Goal: Information Seeking & Learning: Learn about a topic

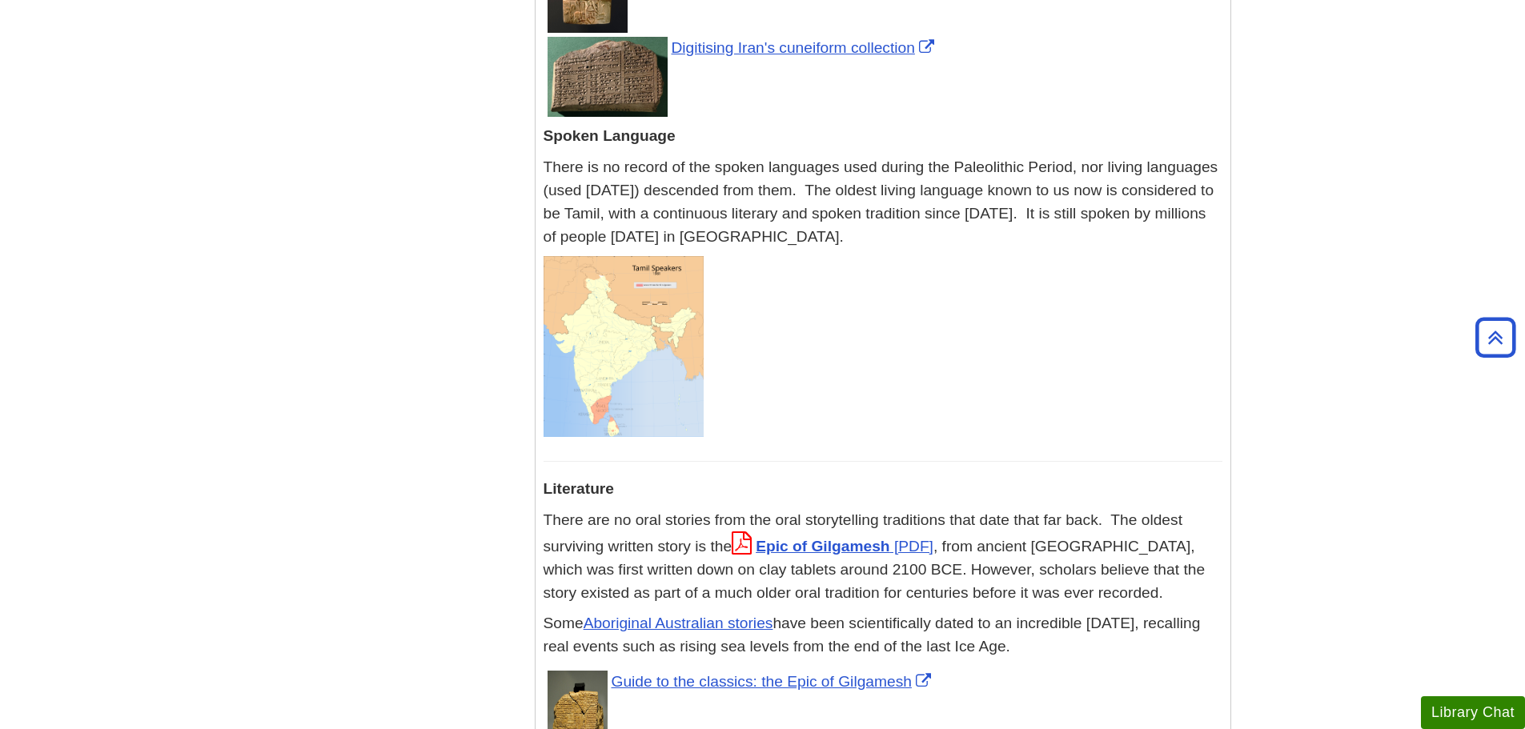
scroll to position [4083, 0]
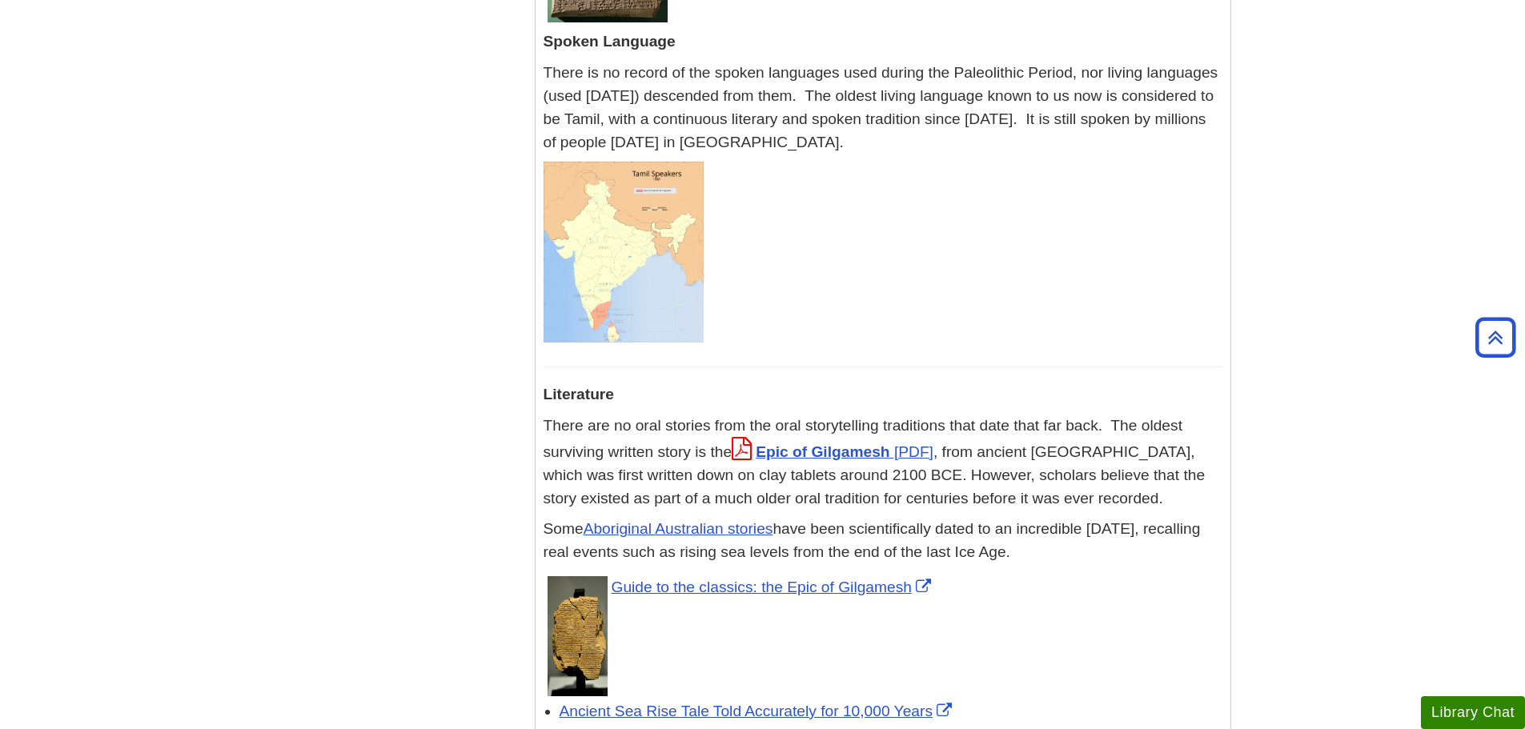
drag, startPoint x: 723, startPoint y: 335, endPoint x: 1013, endPoint y: 302, distance: 292.4
click at [1013, 415] on p "There are no oral stories from the oral storytelling traditions that date that …" at bounding box center [883, 462] width 679 height 95
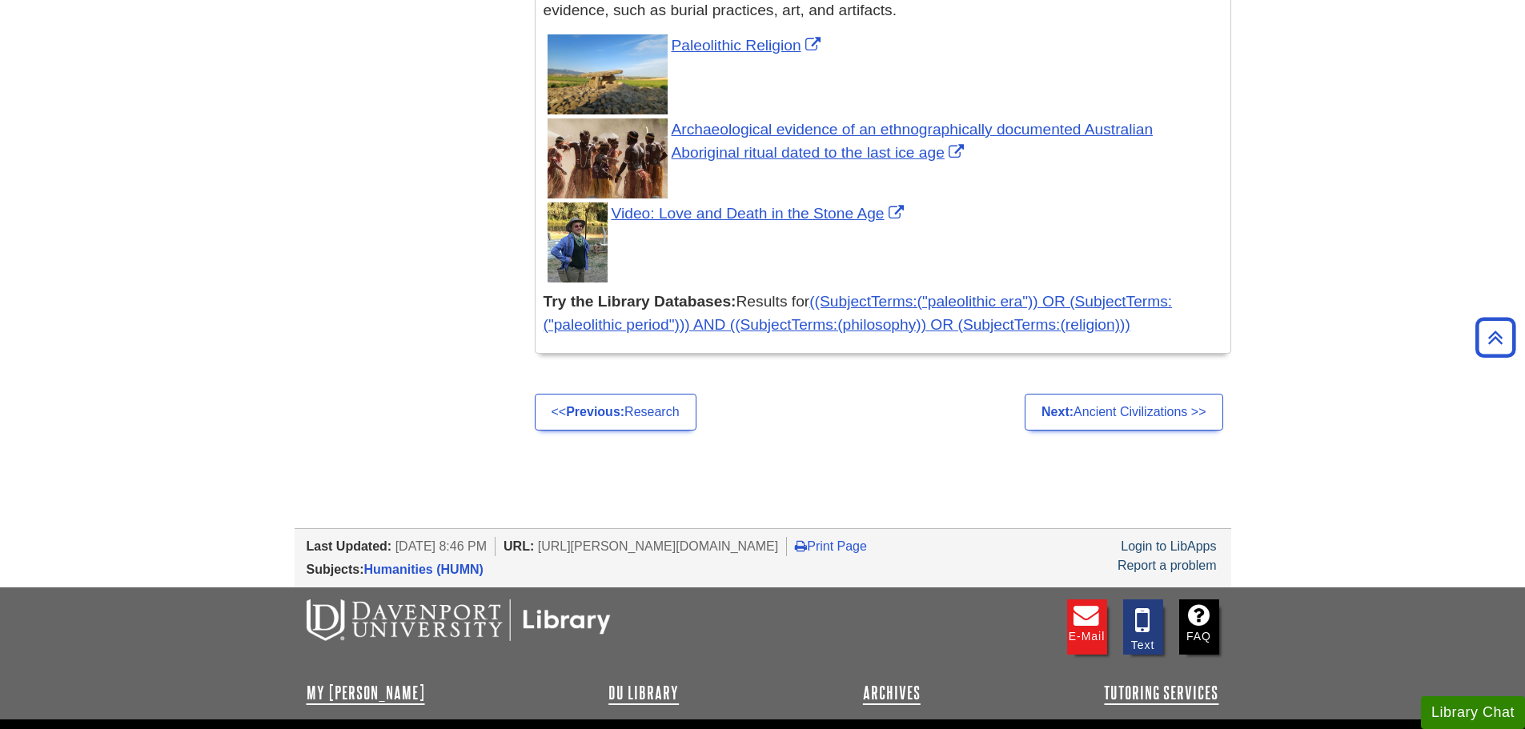
scroll to position [6170, 0]
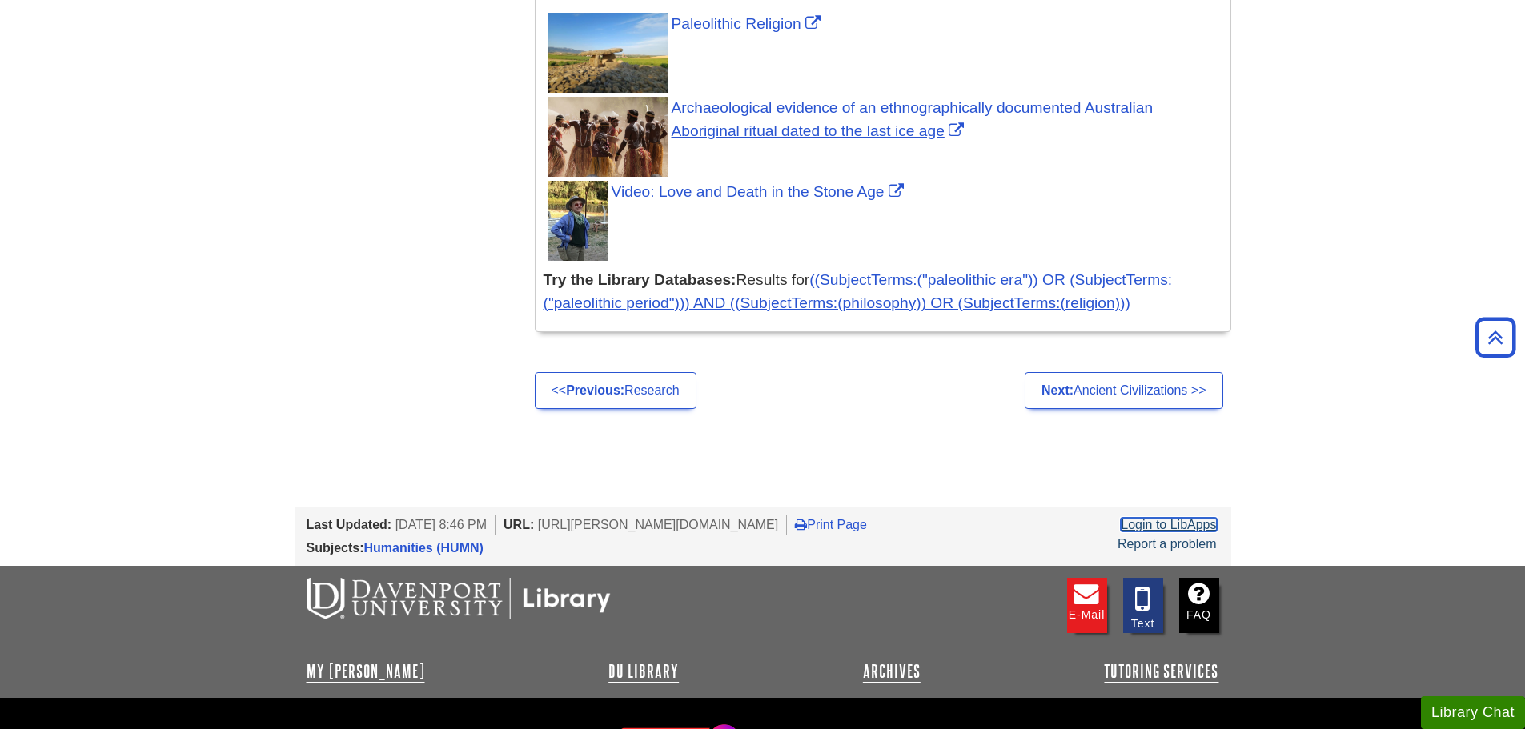
click at [1138, 518] on link "Login to LibApps" at bounding box center [1168, 525] width 95 height 14
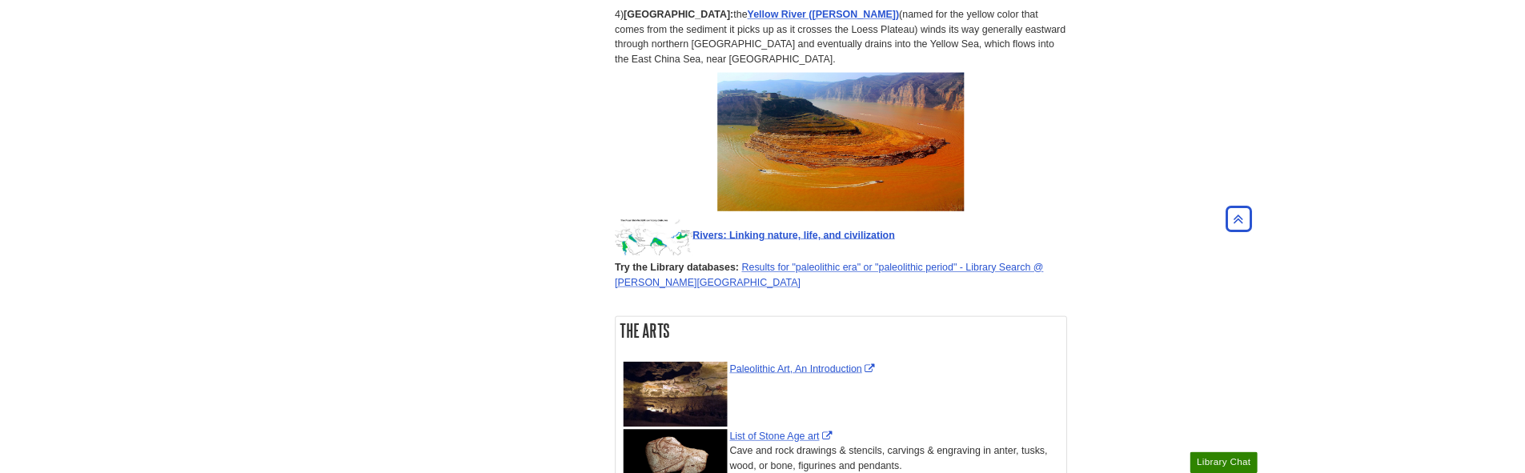
scroll to position [2482, 0]
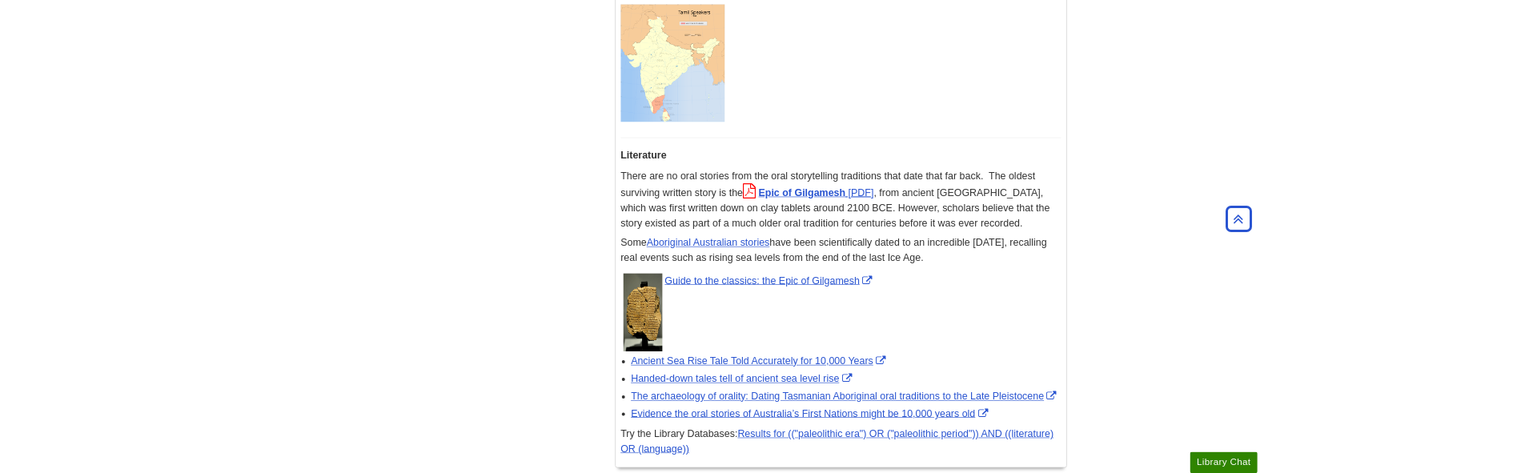
scroll to position [4228, 0]
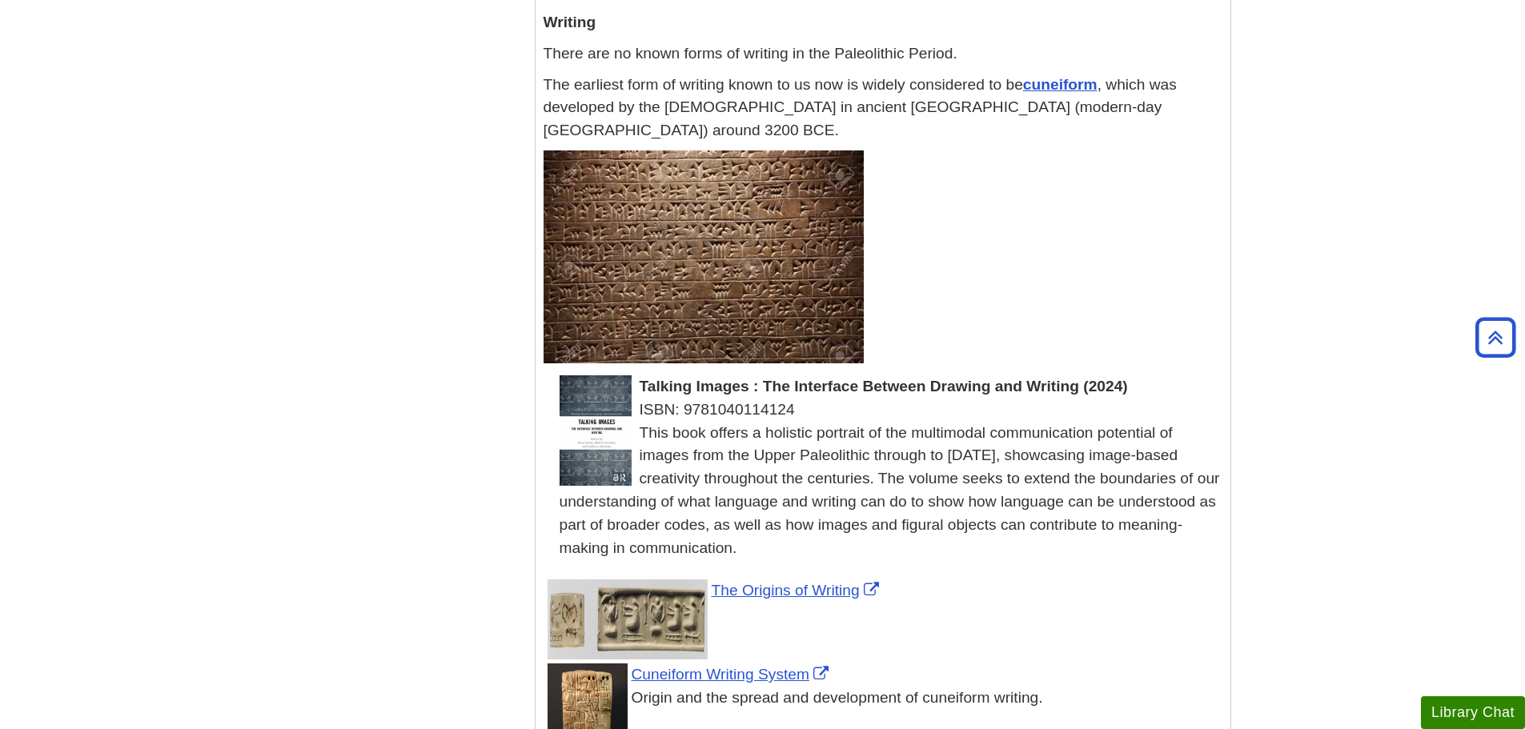
scroll to position [2877, 0]
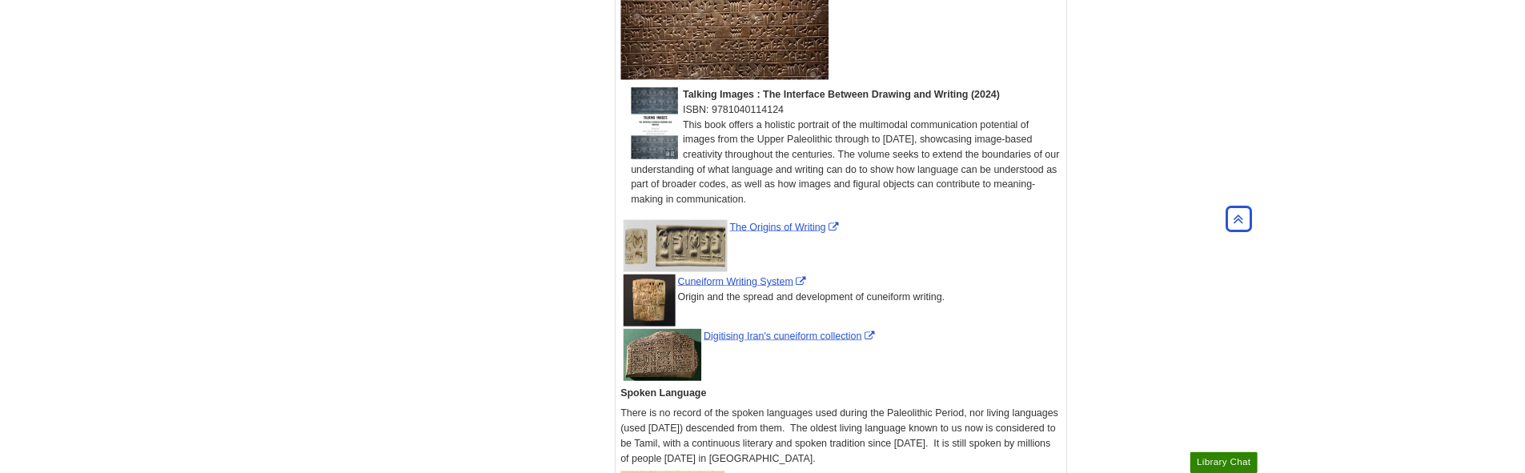
scroll to position [3507, 0]
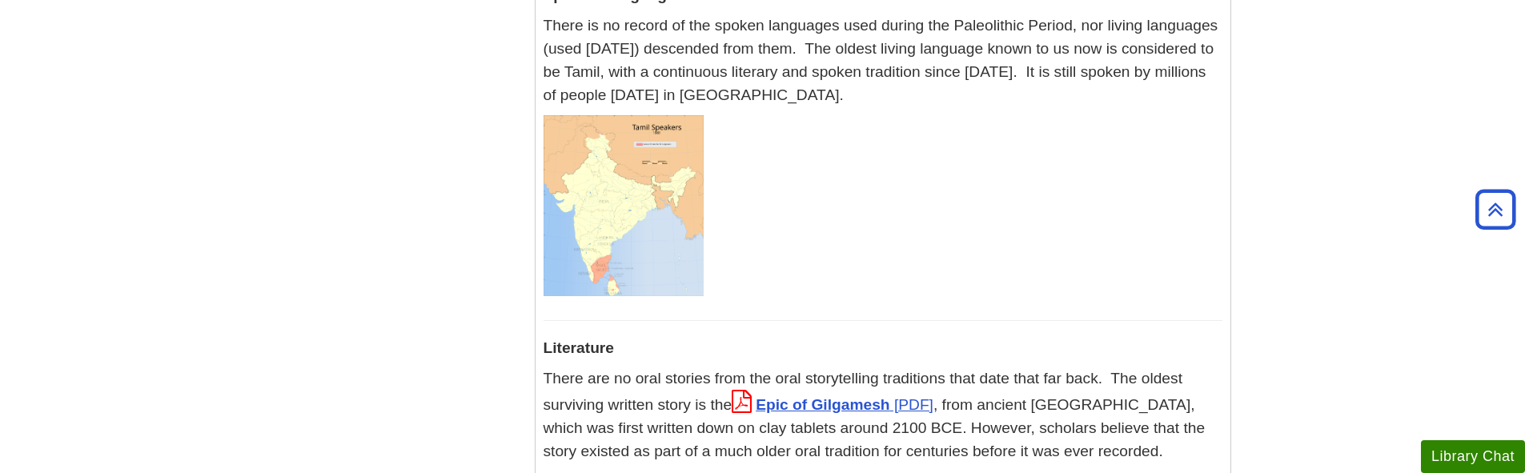
scroll to position [4308, 0]
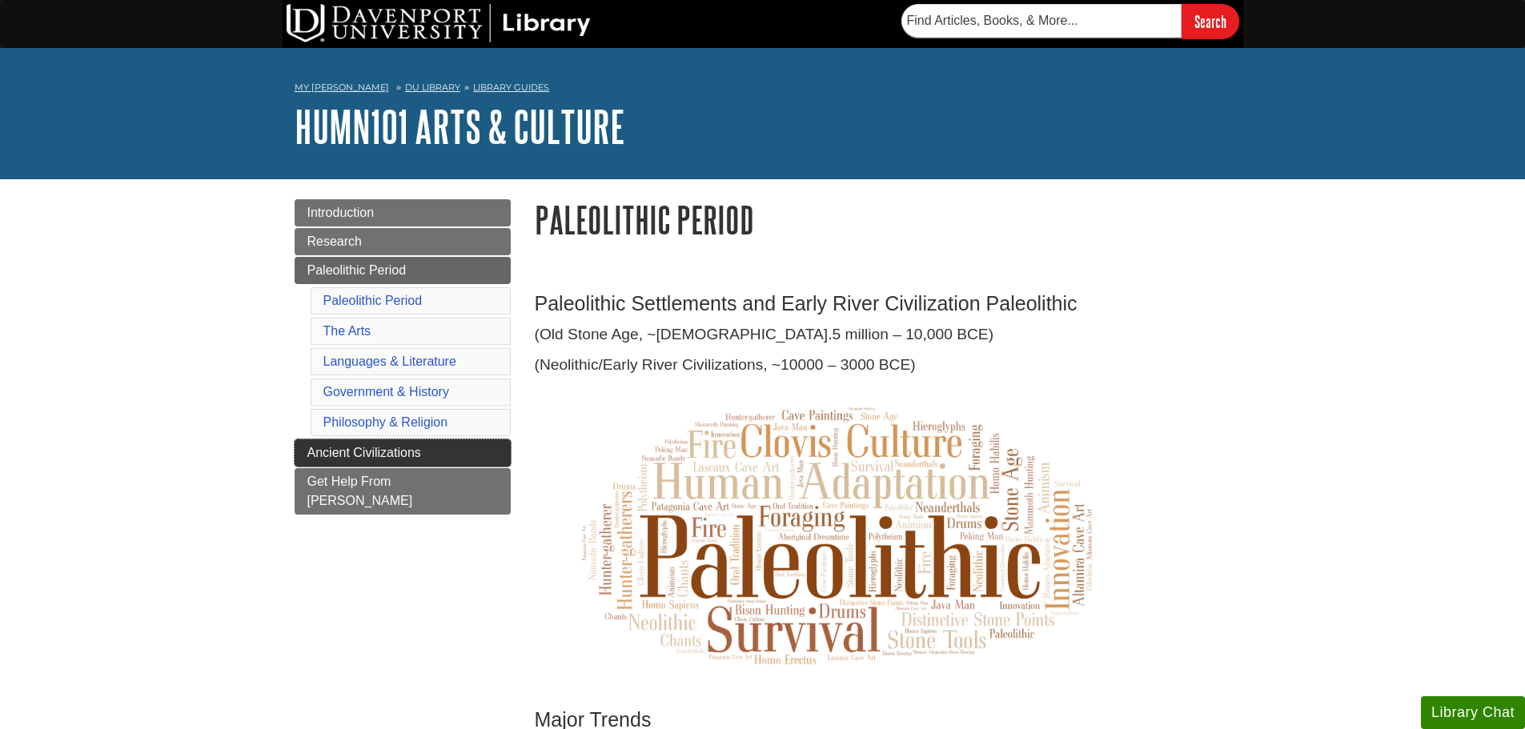
click at [448, 455] on link "Ancient Civilizations" at bounding box center [403, 452] width 216 height 27
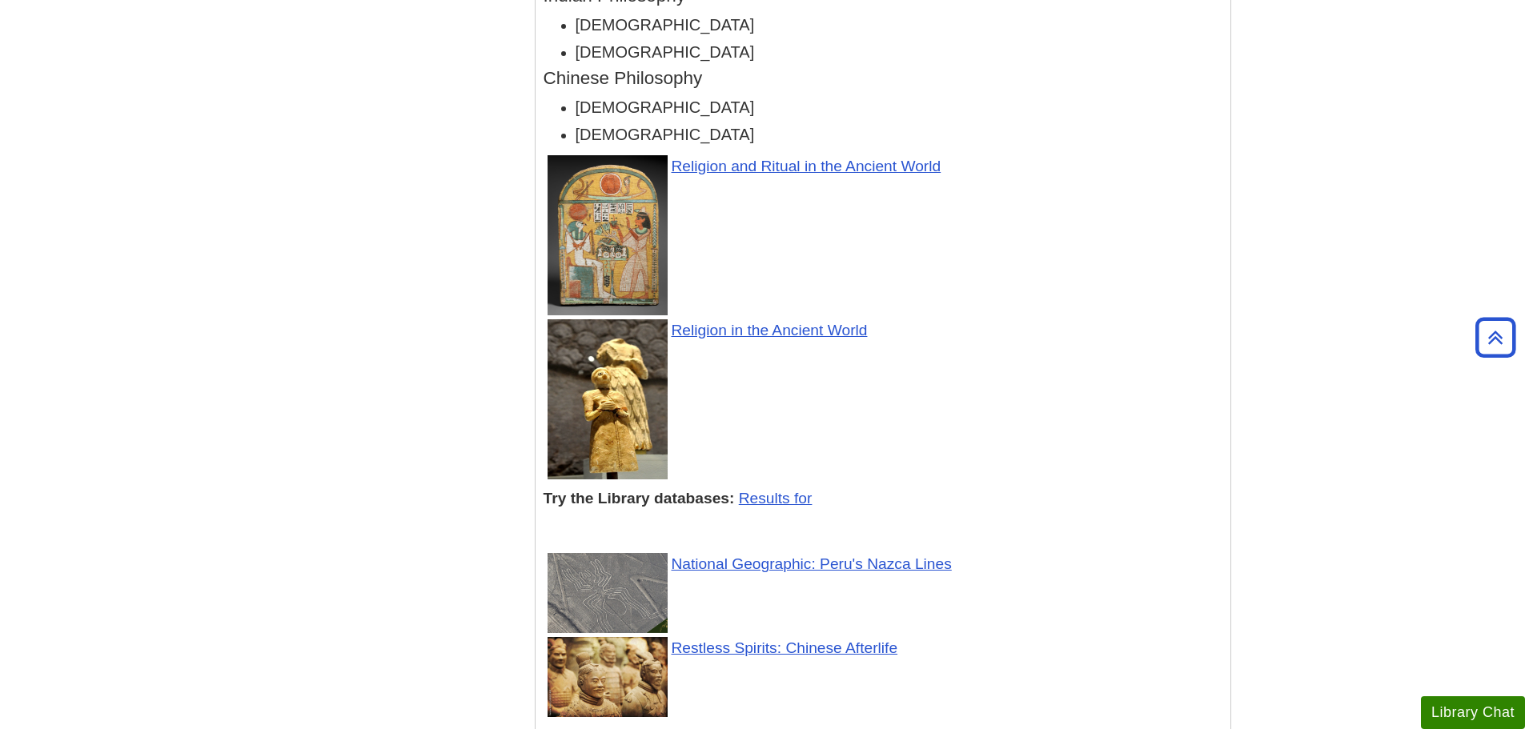
scroll to position [2241, 0]
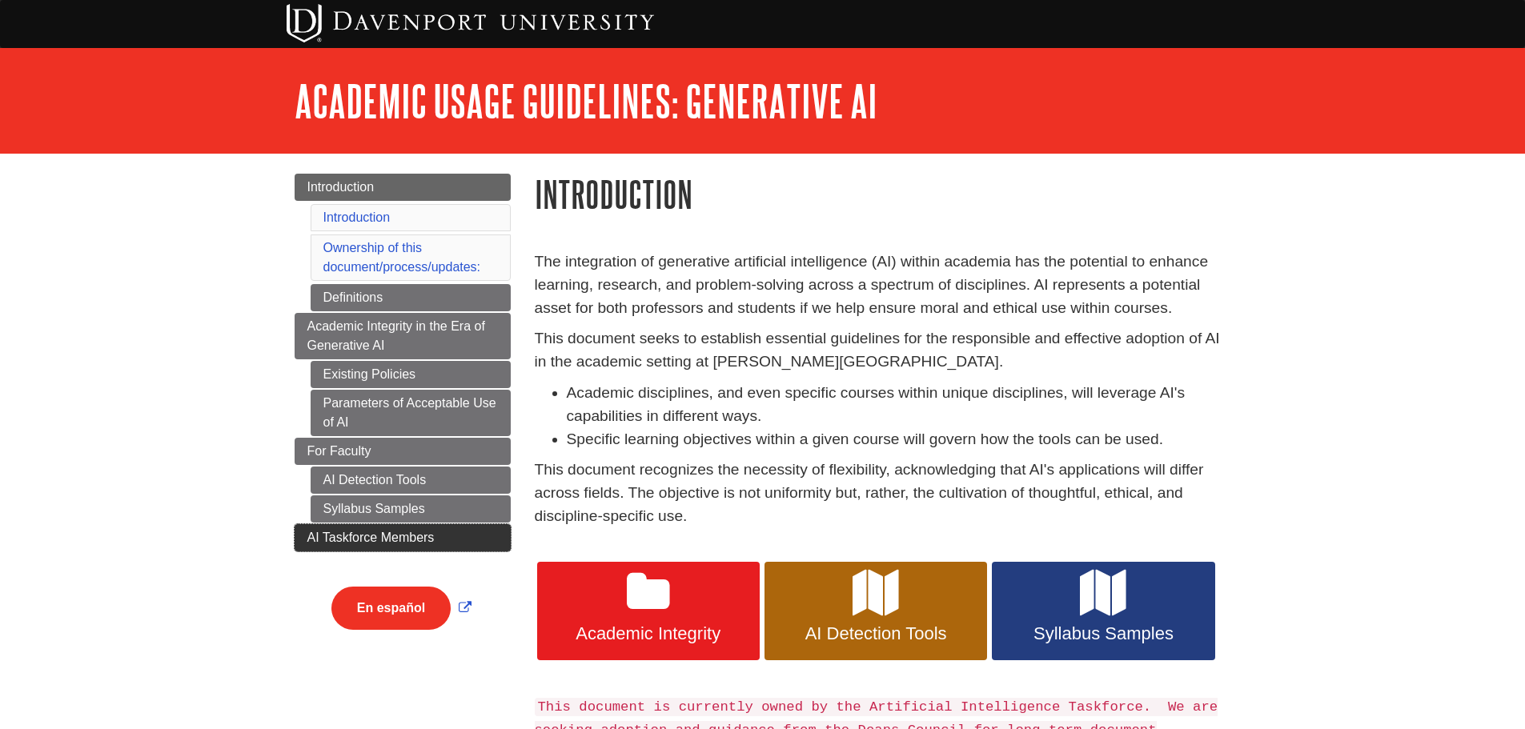
click at [427, 529] on link "AI Taskforce Members" at bounding box center [403, 537] width 216 height 27
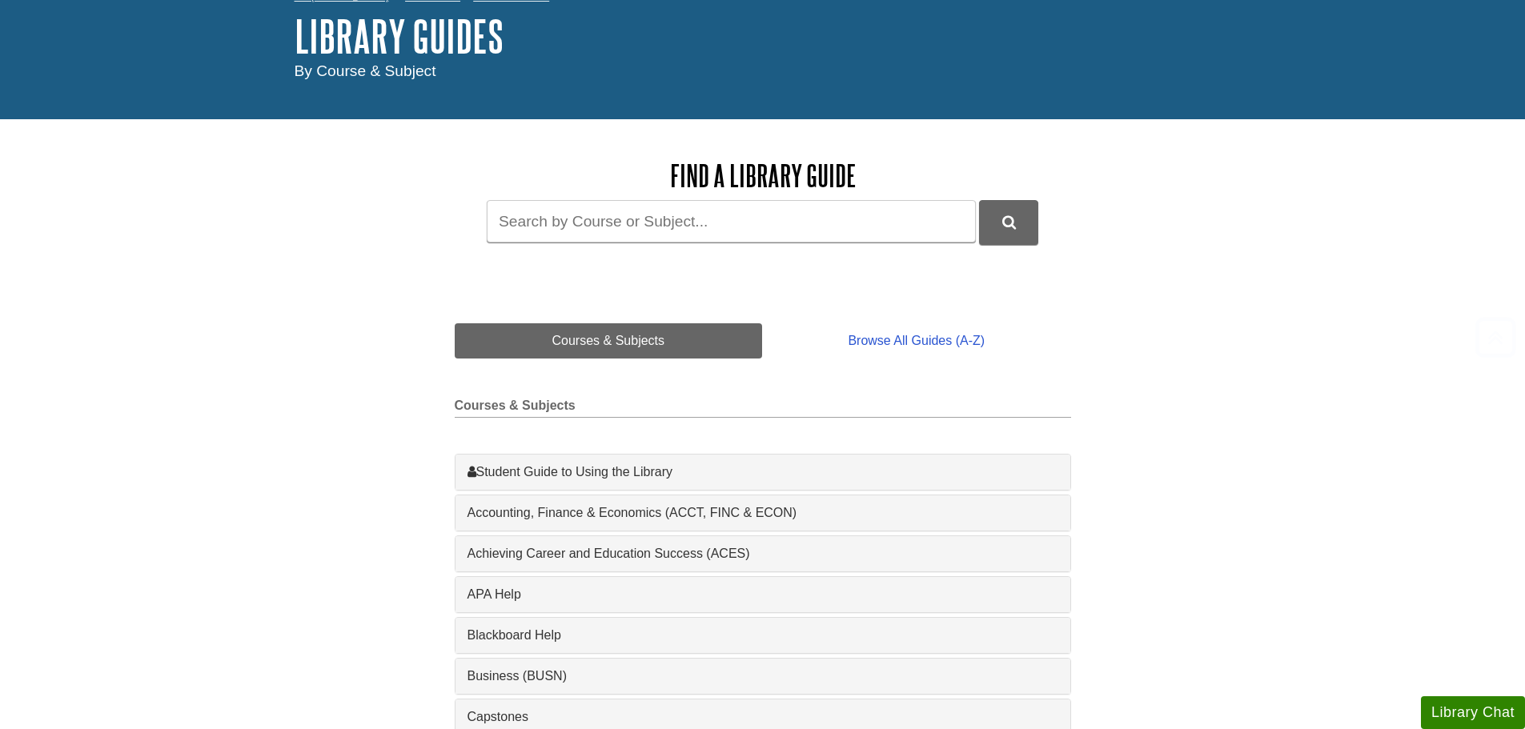
scroll to position [640, 0]
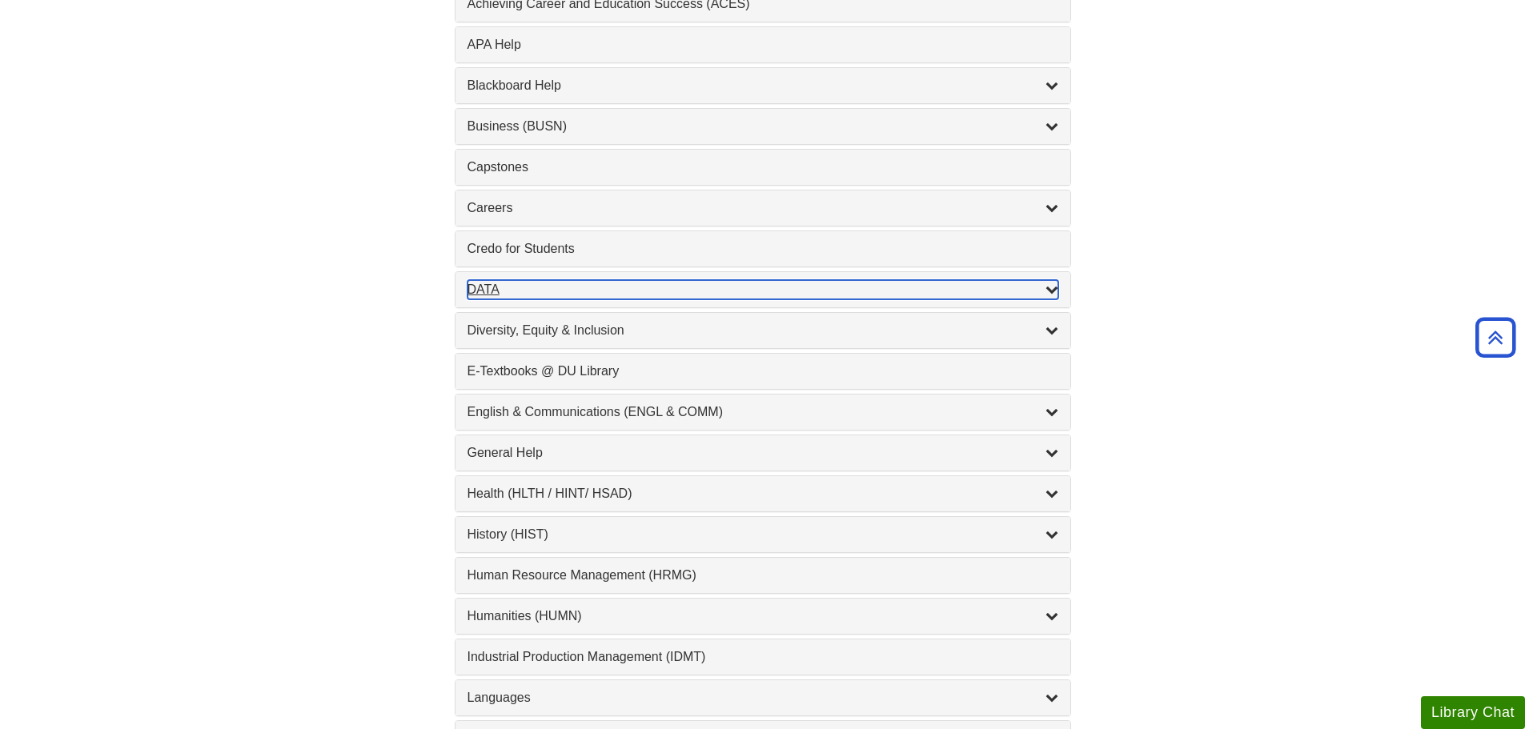
click at [483, 295] on div "DATA , 2 guides" at bounding box center [763, 289] width 591 height 19
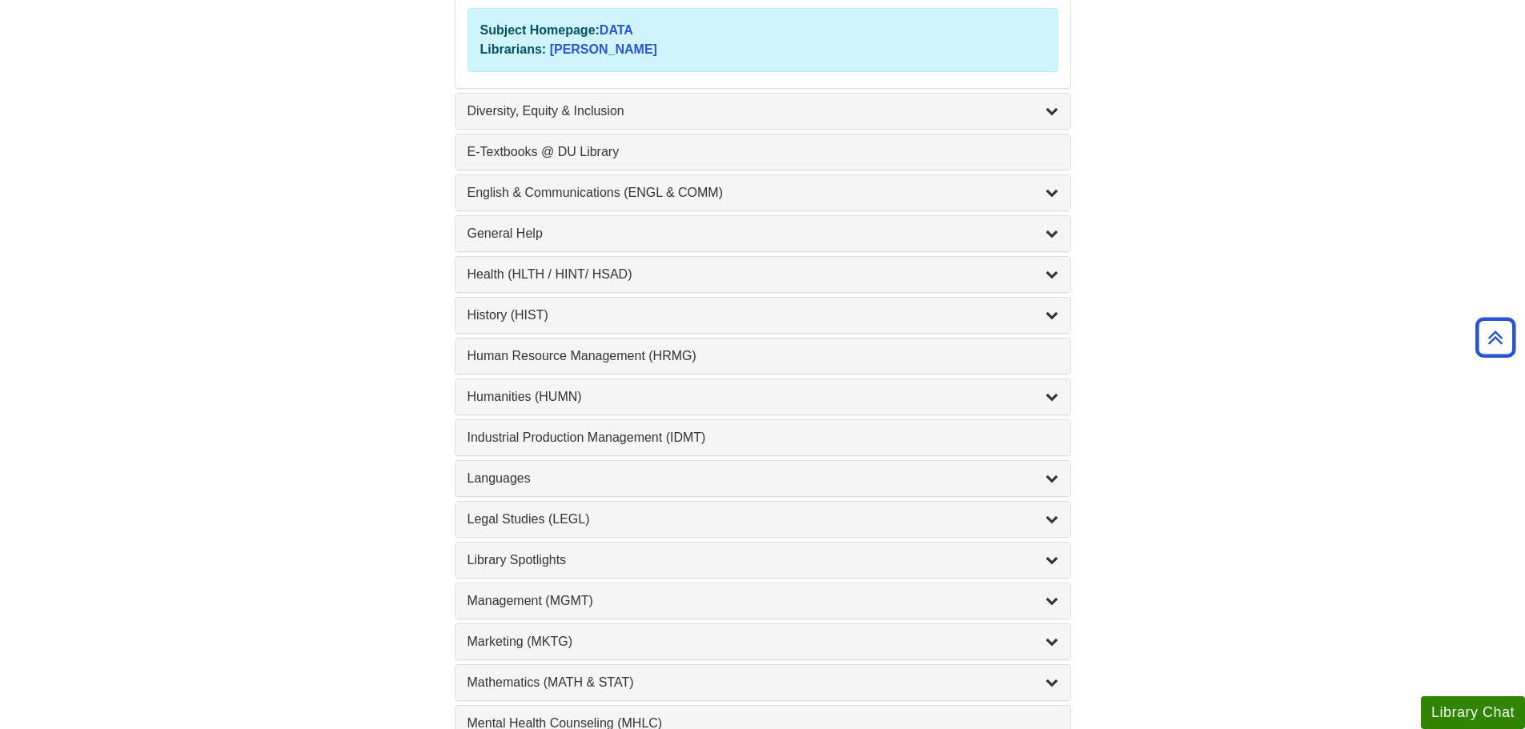
scroll to position [1121, 0]
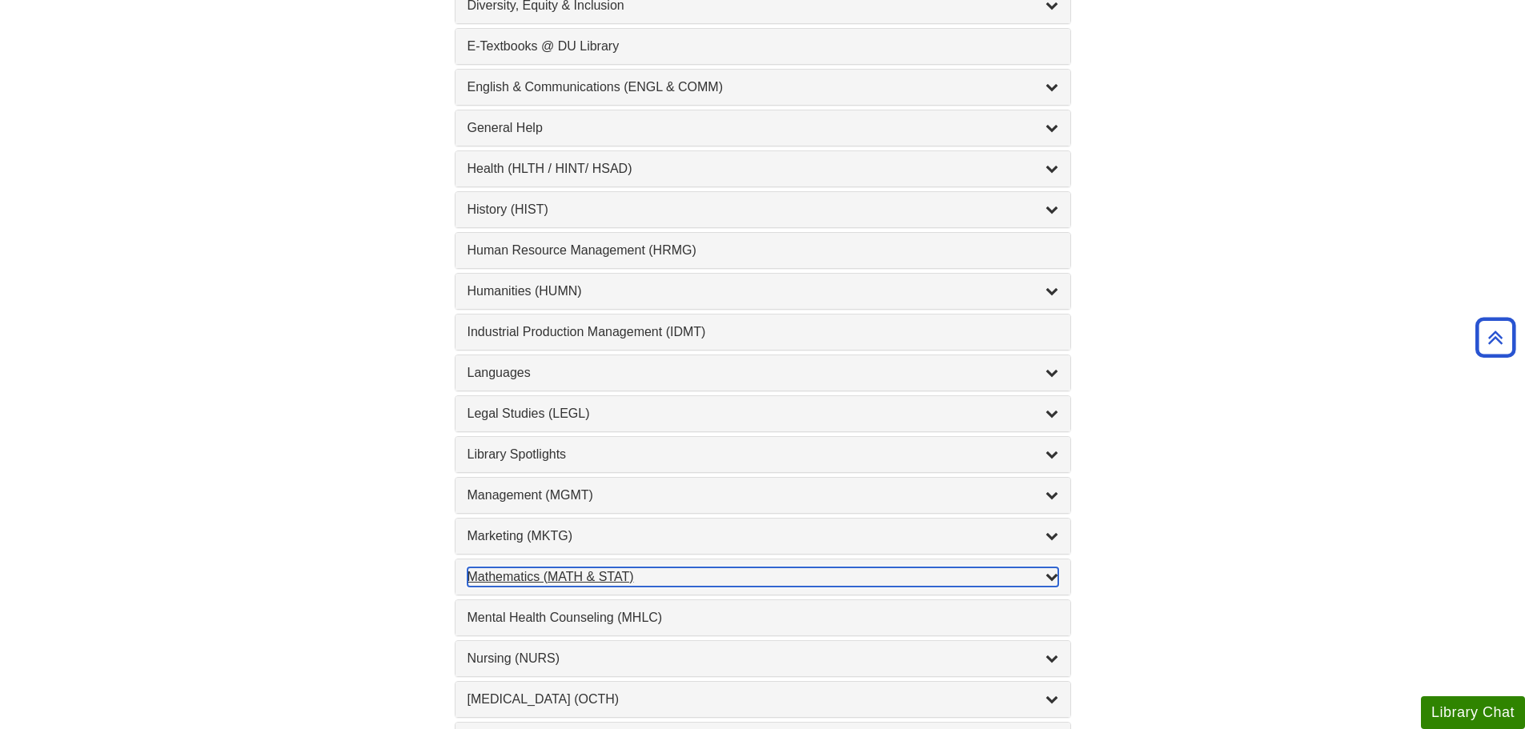
click at [597, 578] on div "Mathematics (MATH & STAT) , 3 guides" at bounding box center [763, 577] width 591 height 19
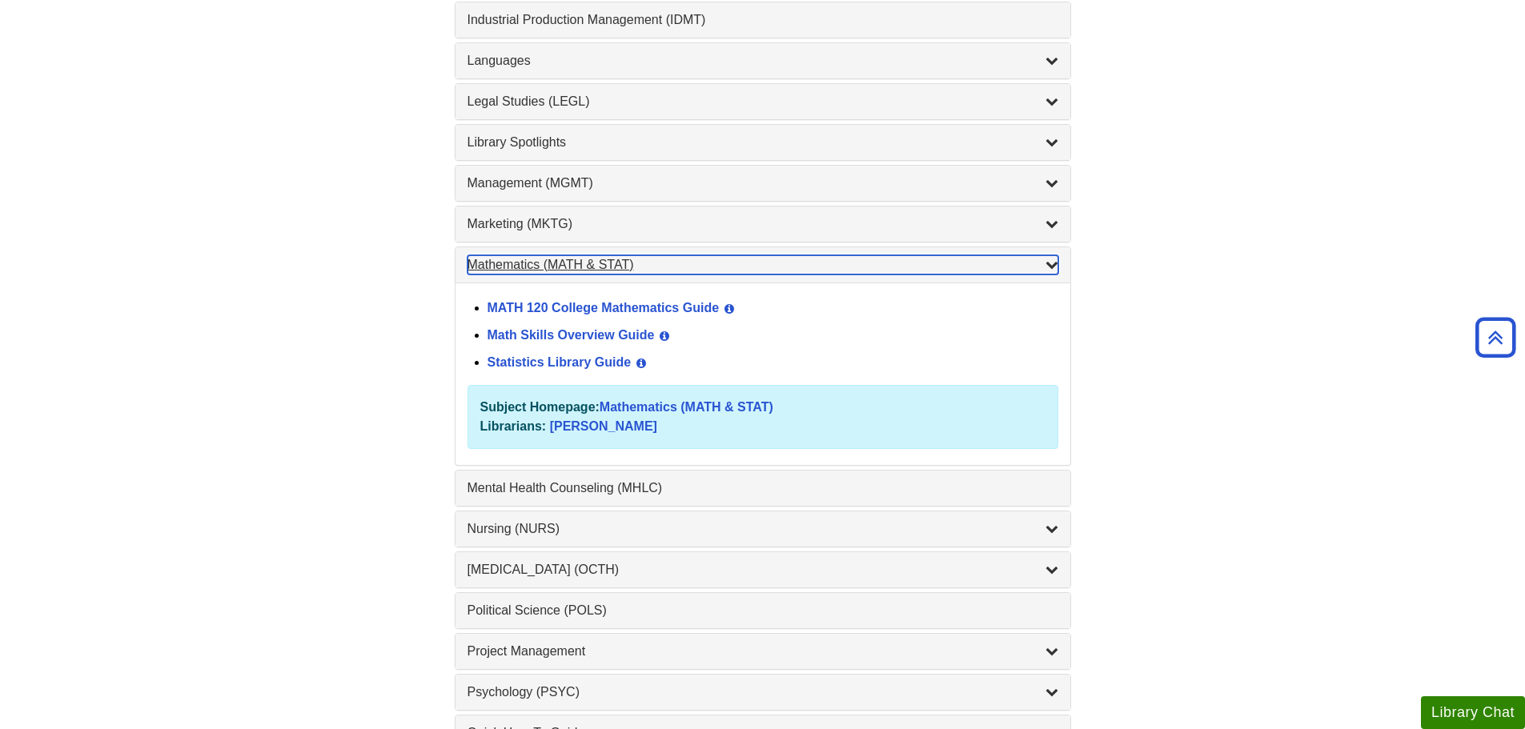
scroll to position [1286, 0]
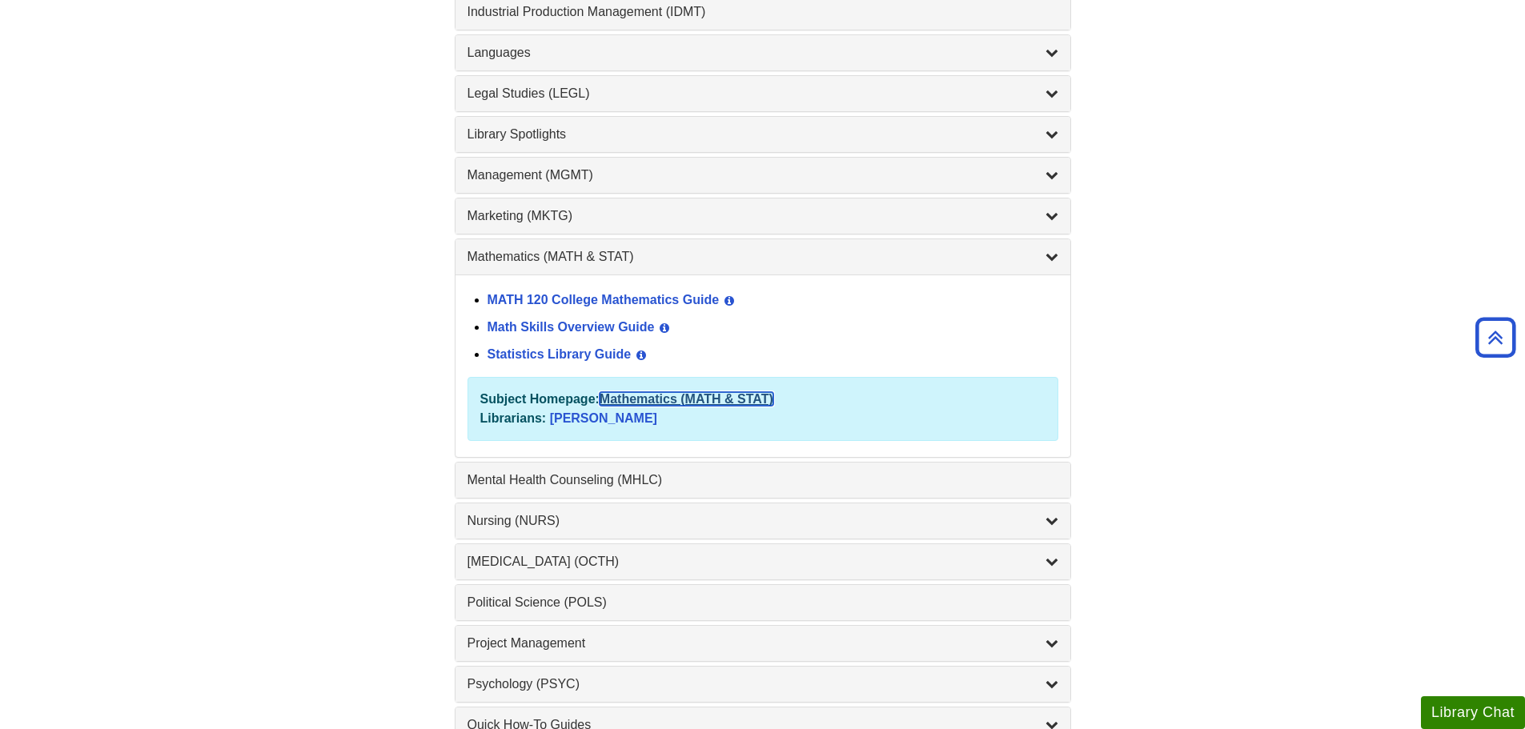
click at [699, 397] on link "Mathematics (MATH & STAT)" at bounding box center [687, 399] width 174 height 14
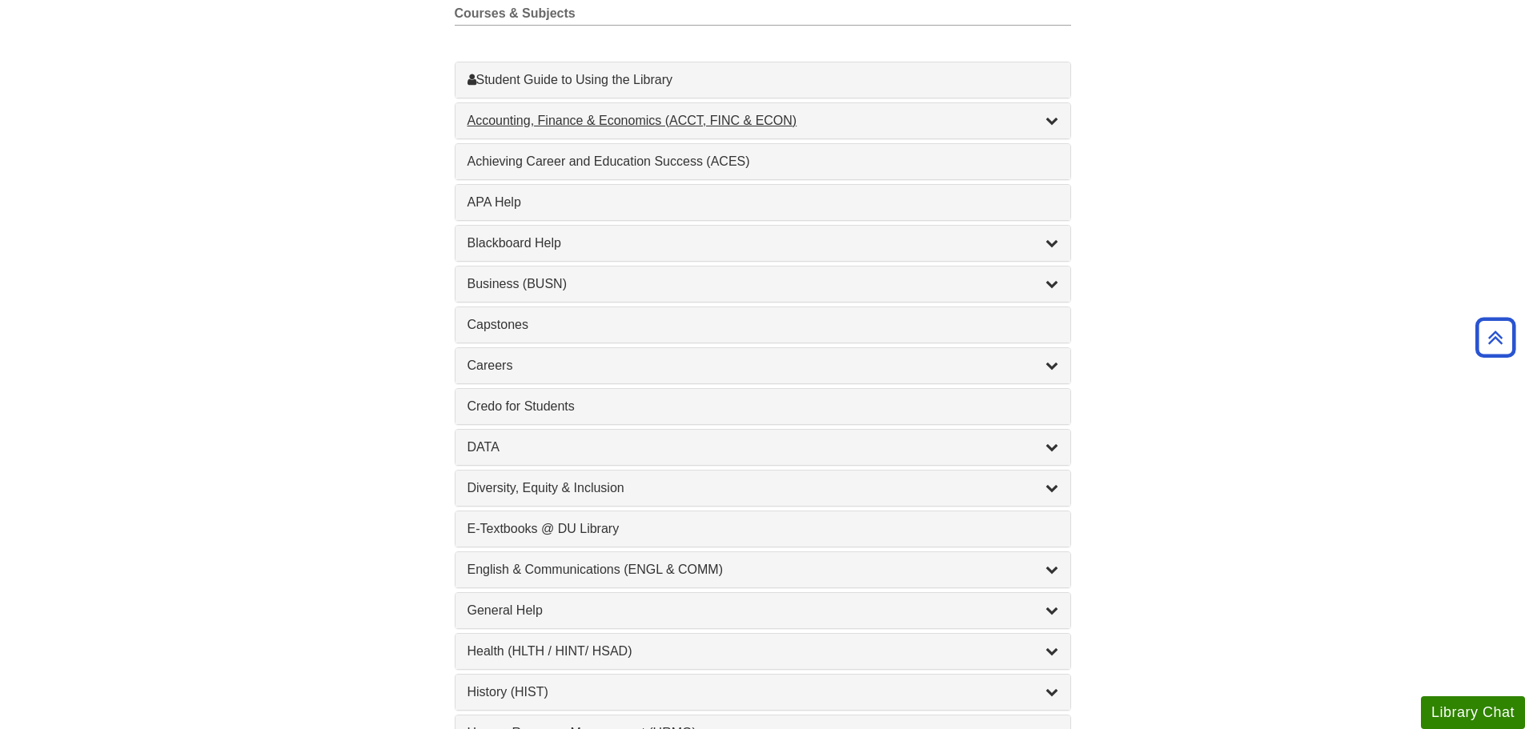
scroll to position [325, 0]
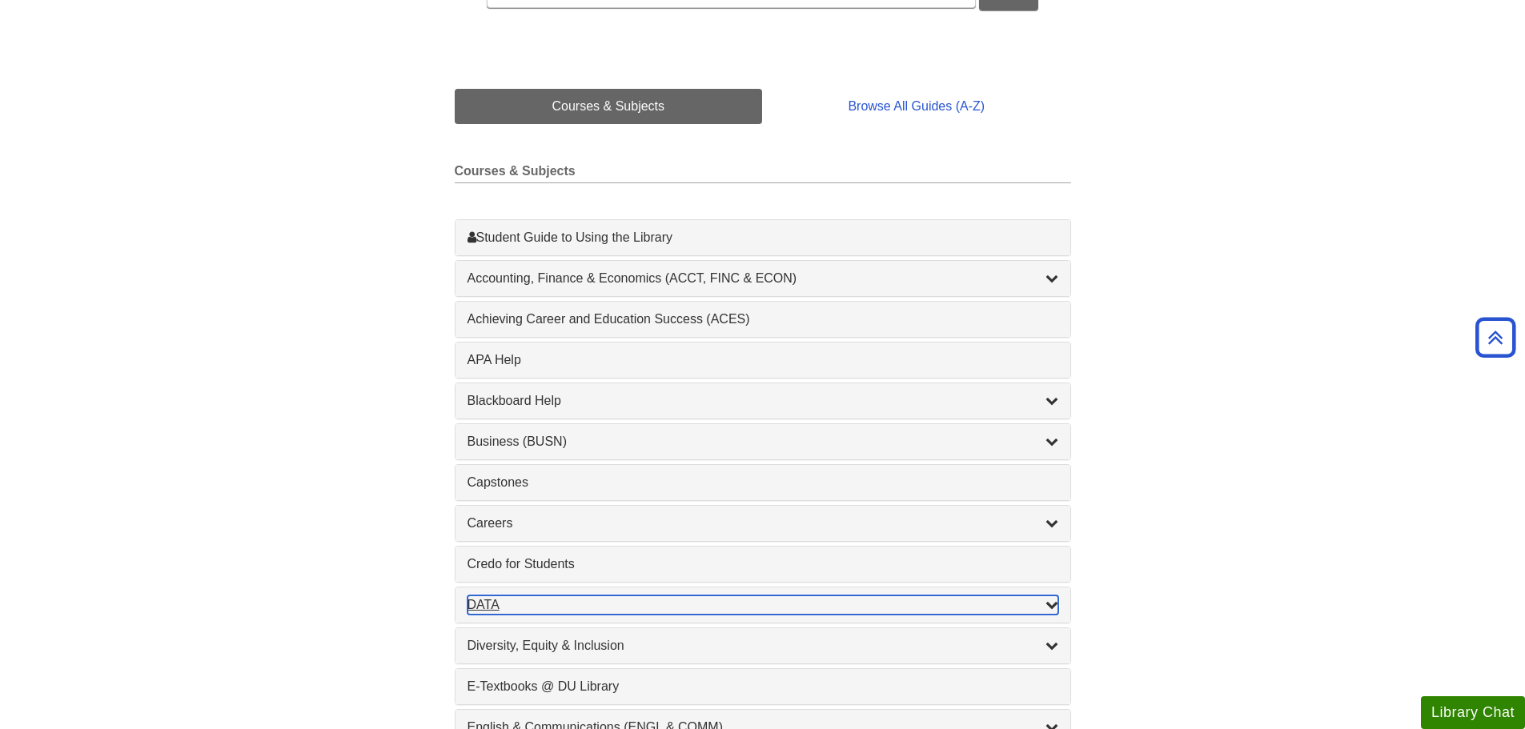
click at [496, 604] on div "DATA , 2 guides" at bounding box center [763, 605] width 591 height 19
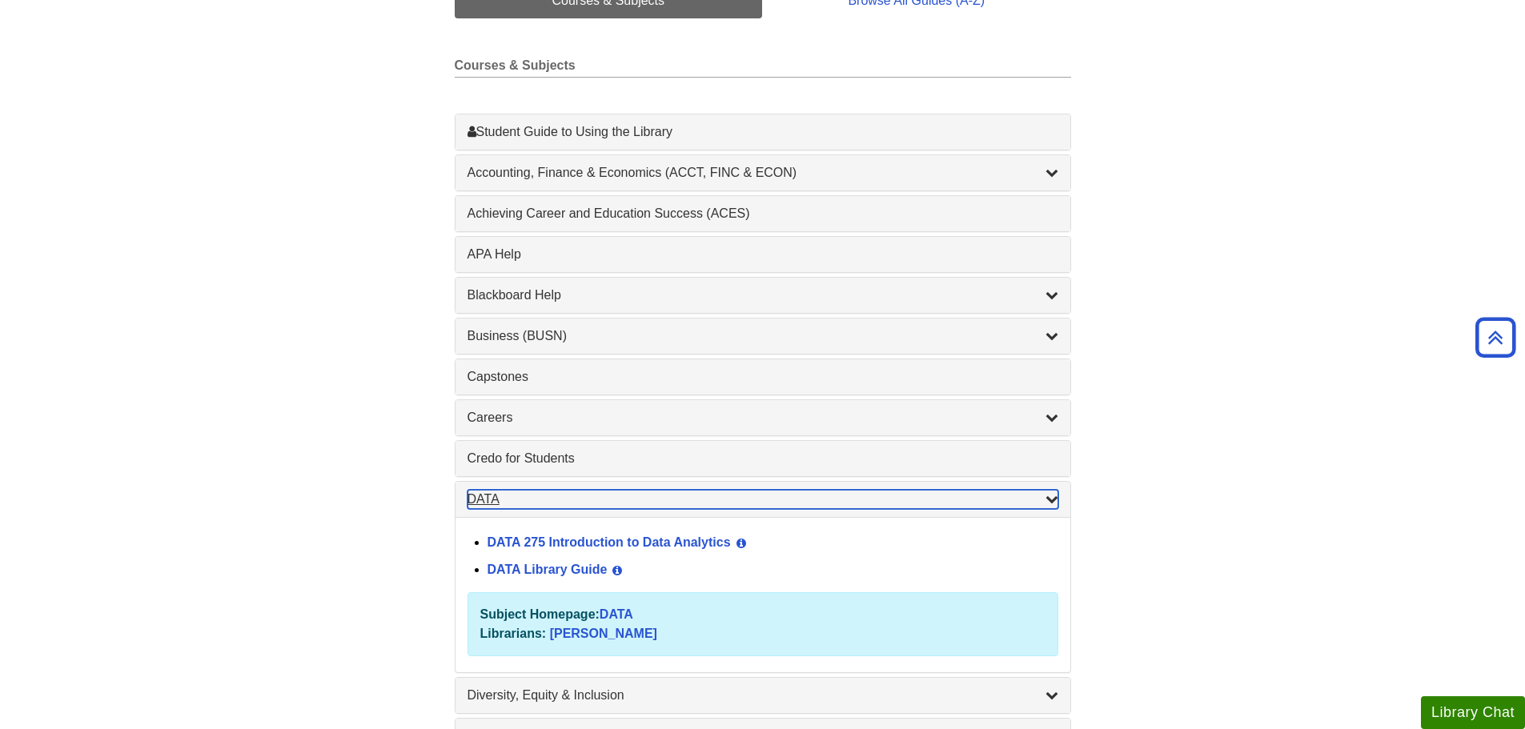
scroll to position [485, 0]
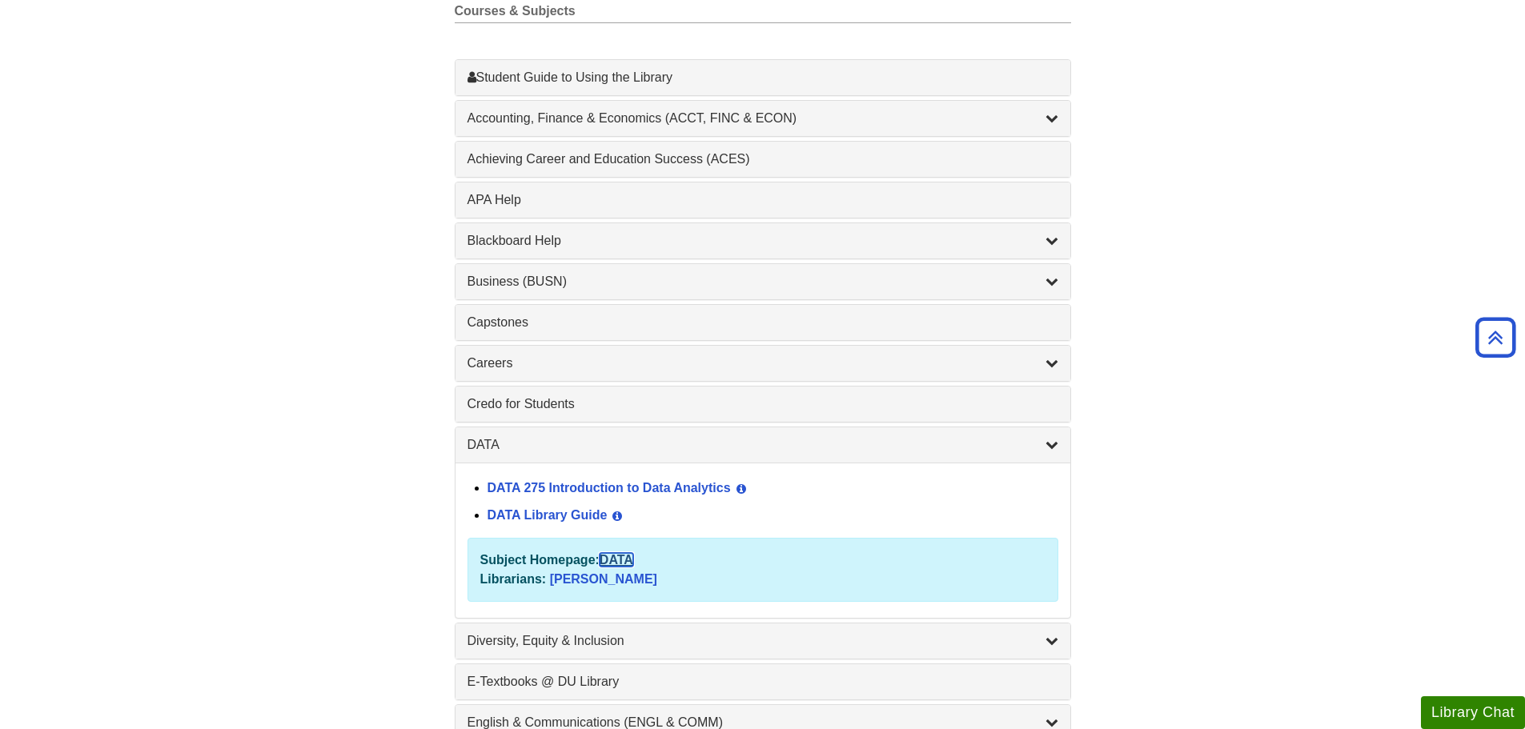
click at [628, 555] on link "DATA" at bounding box center [617, 560] width 34 height 14
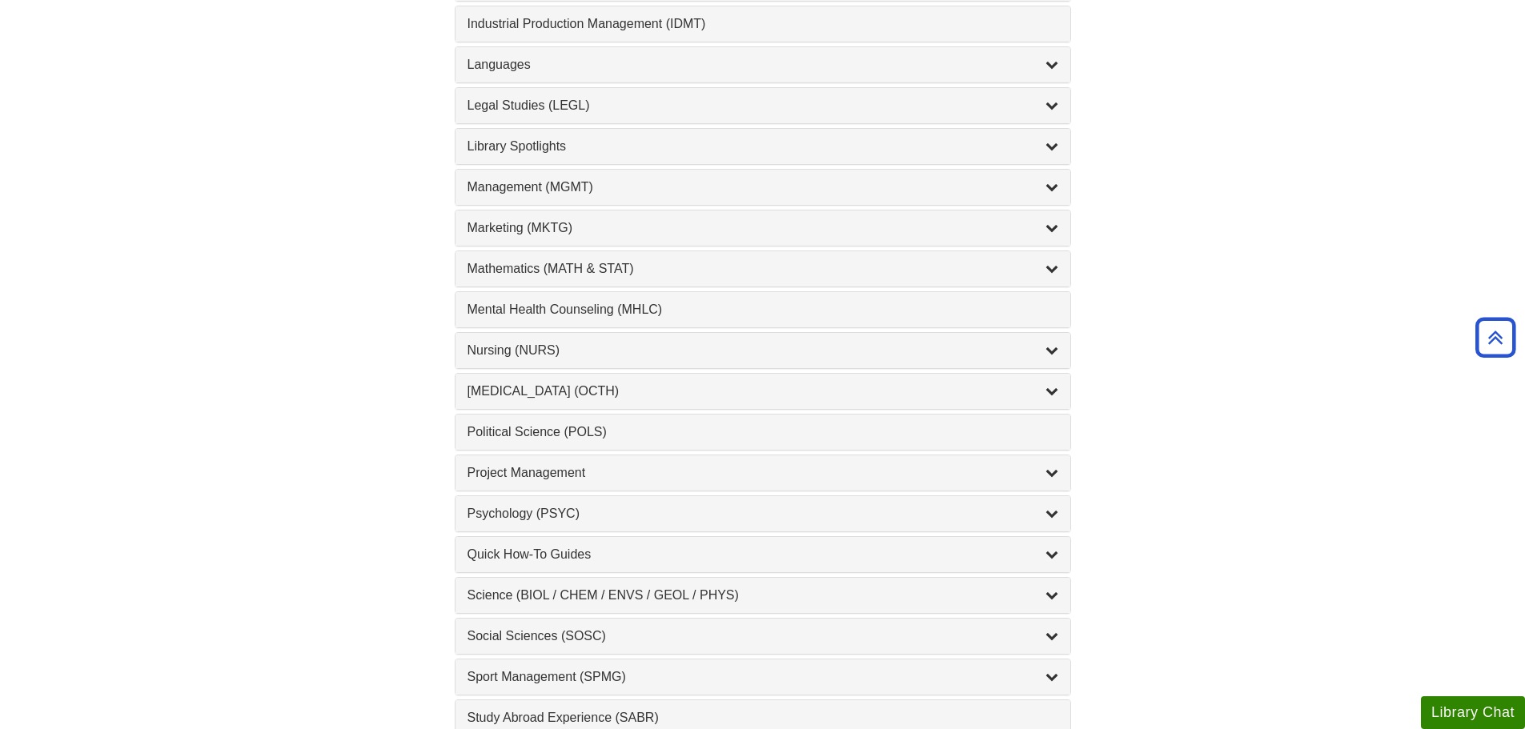
scroll to position [1686, 0]
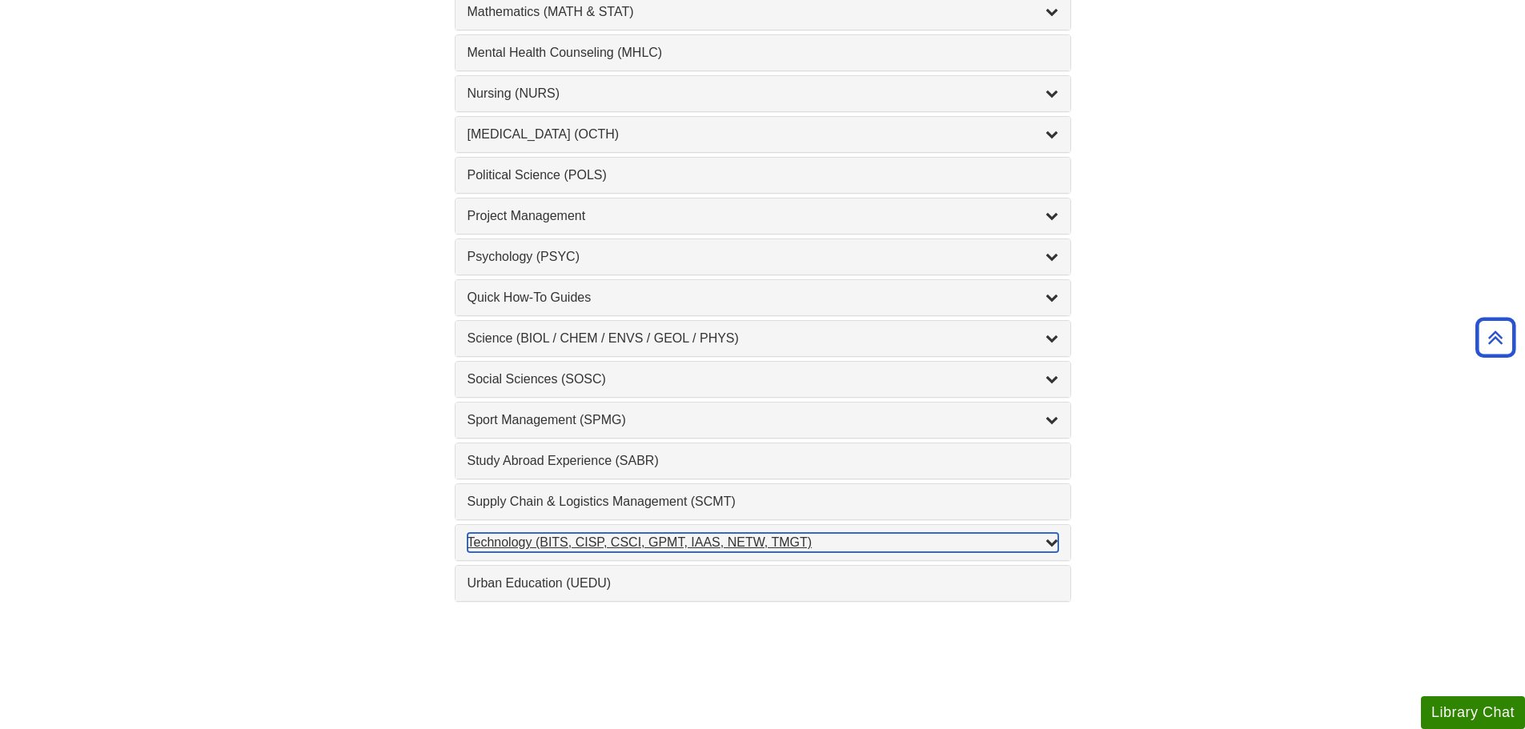
click at [736, 536] on div "Technology (BITS, CISP, CSCI, GPMT, IAAS, NETW, TMGT) , 22 guides" at bounding box center [763, 542] width 591 height 19
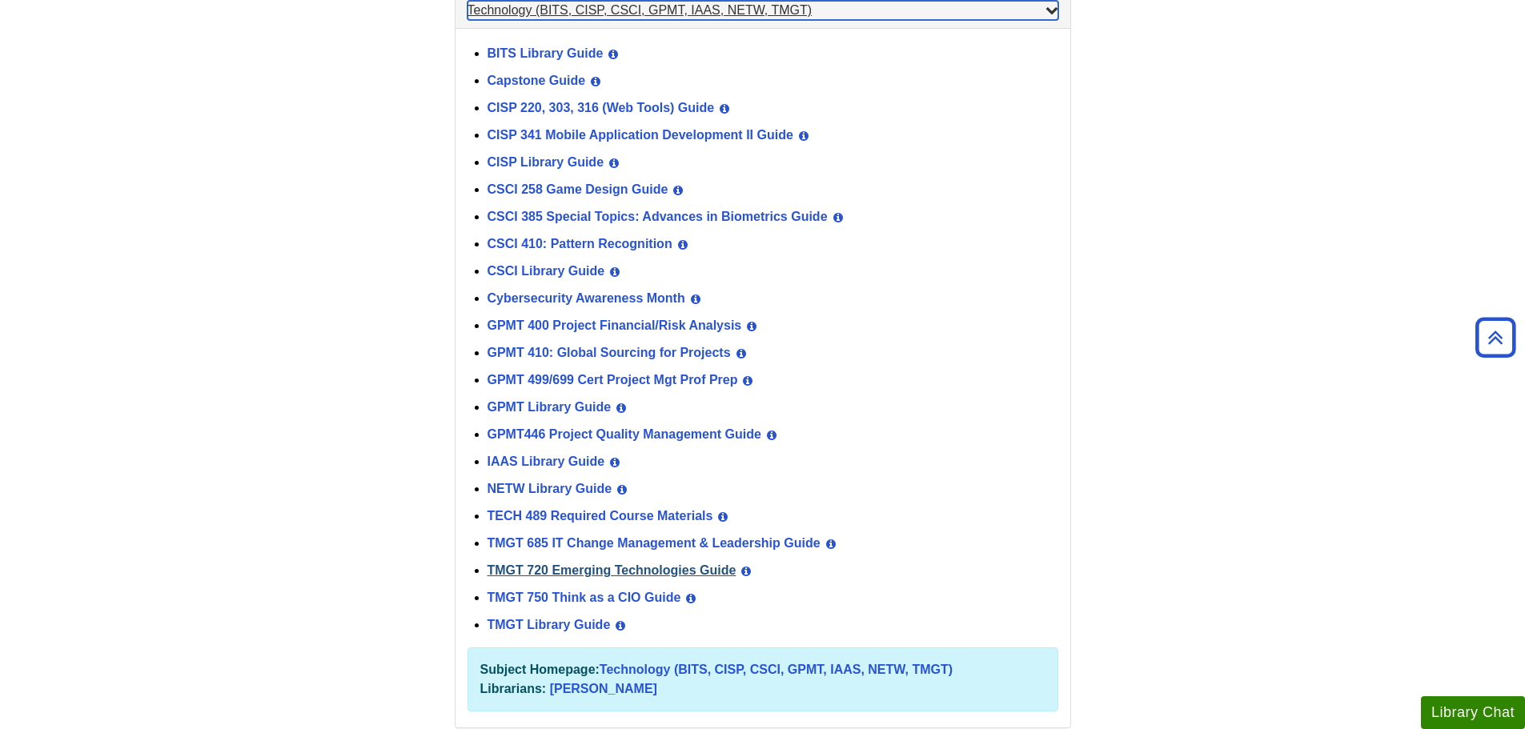
scroll to position [2091, 0]
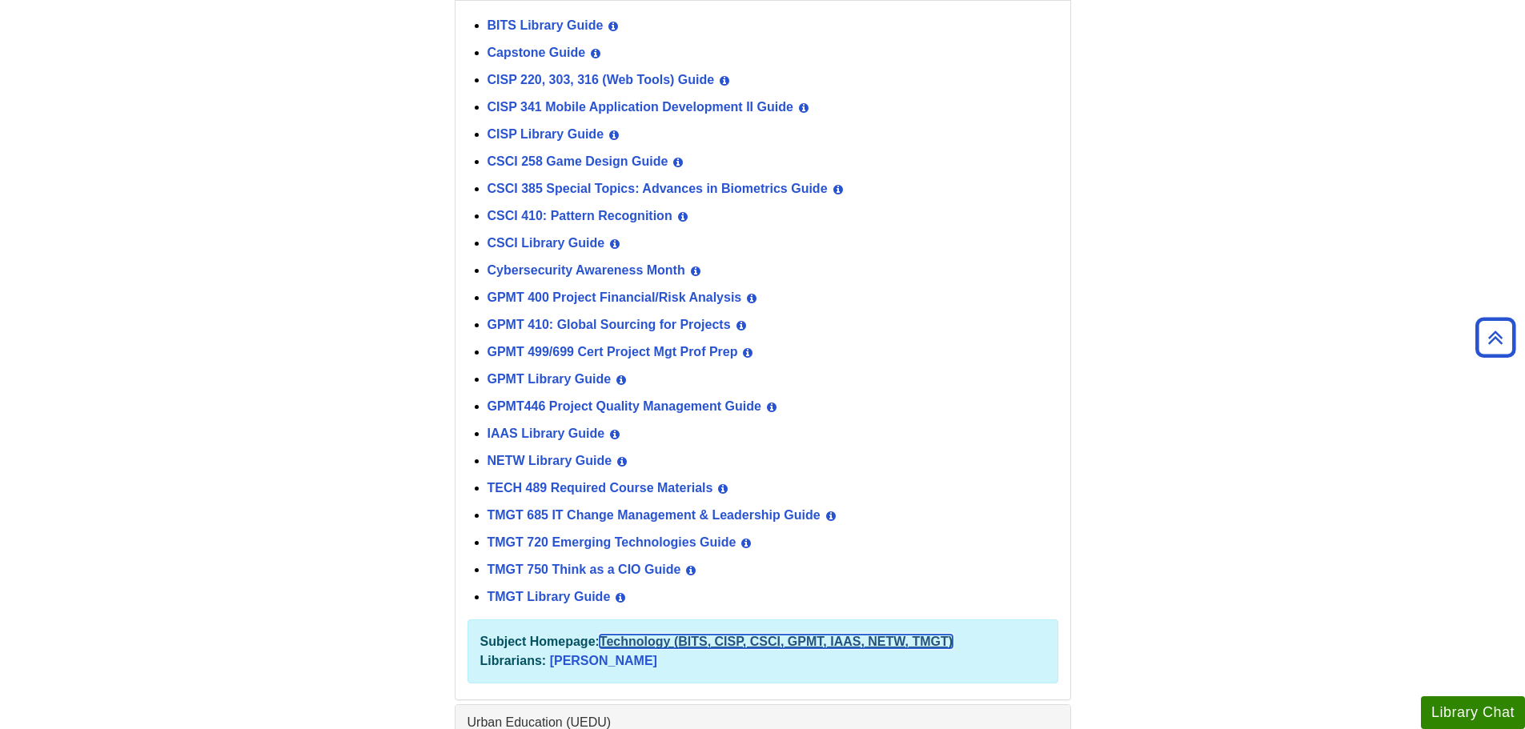
click at [740, 644] on link "Technology (BITS, CISP, CSCI, GPMT, IAAS, NETW, TMGT)" at bounding box center [776, 642] width 353 height 14
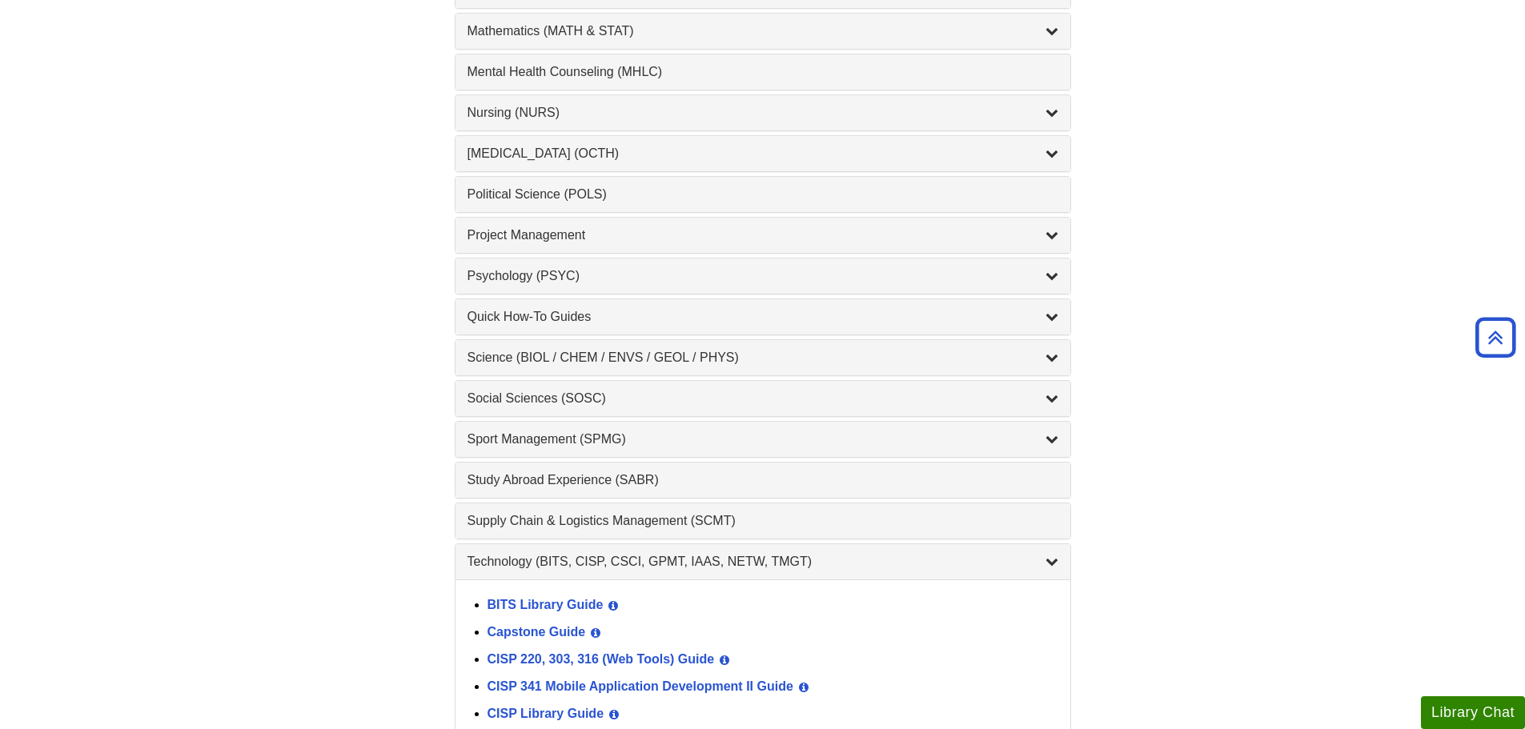
scroll to position [1370, 0]
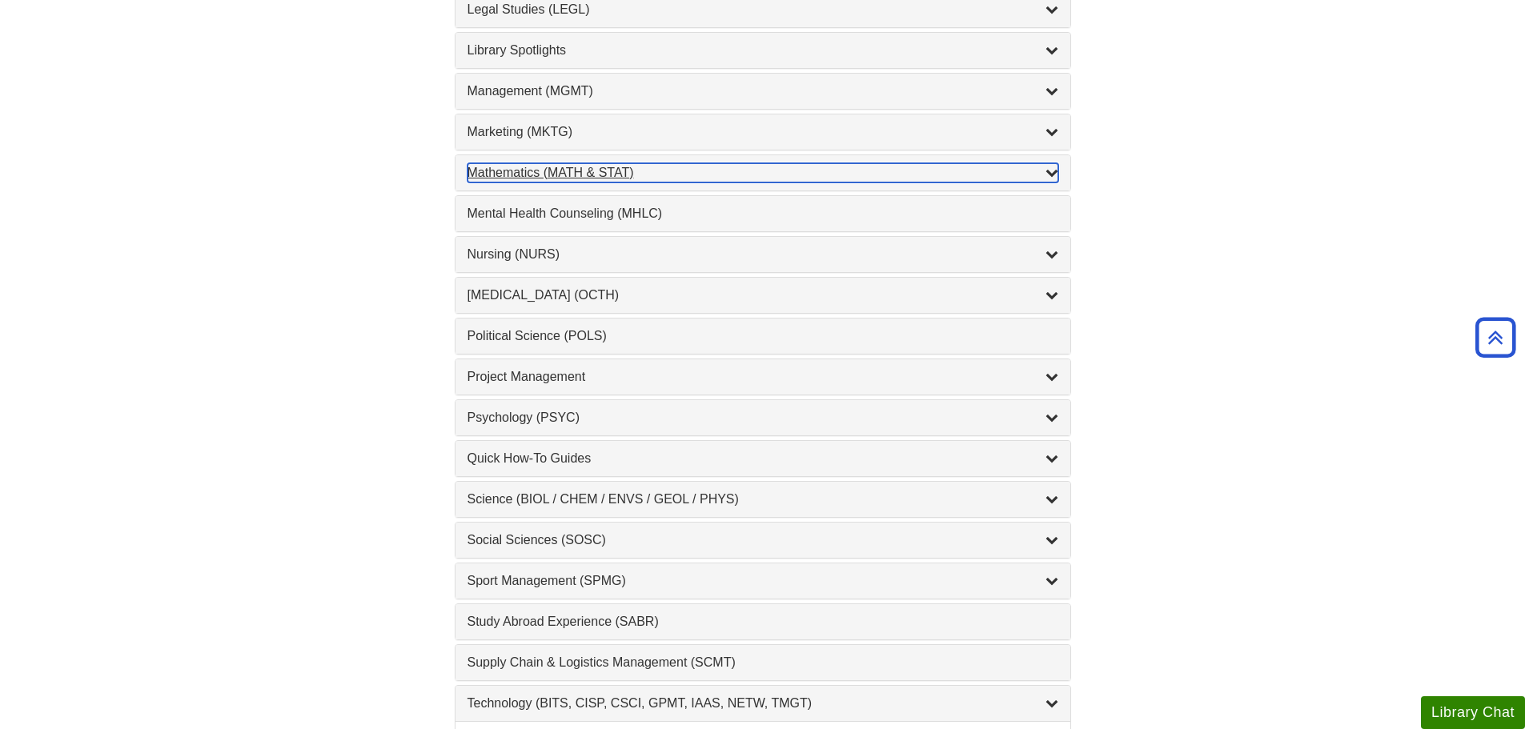
click at [519, 168] on div "Mathematics (MATH & STAT) , 3 guides" at bounding box center [763, 172] width 591 height 19
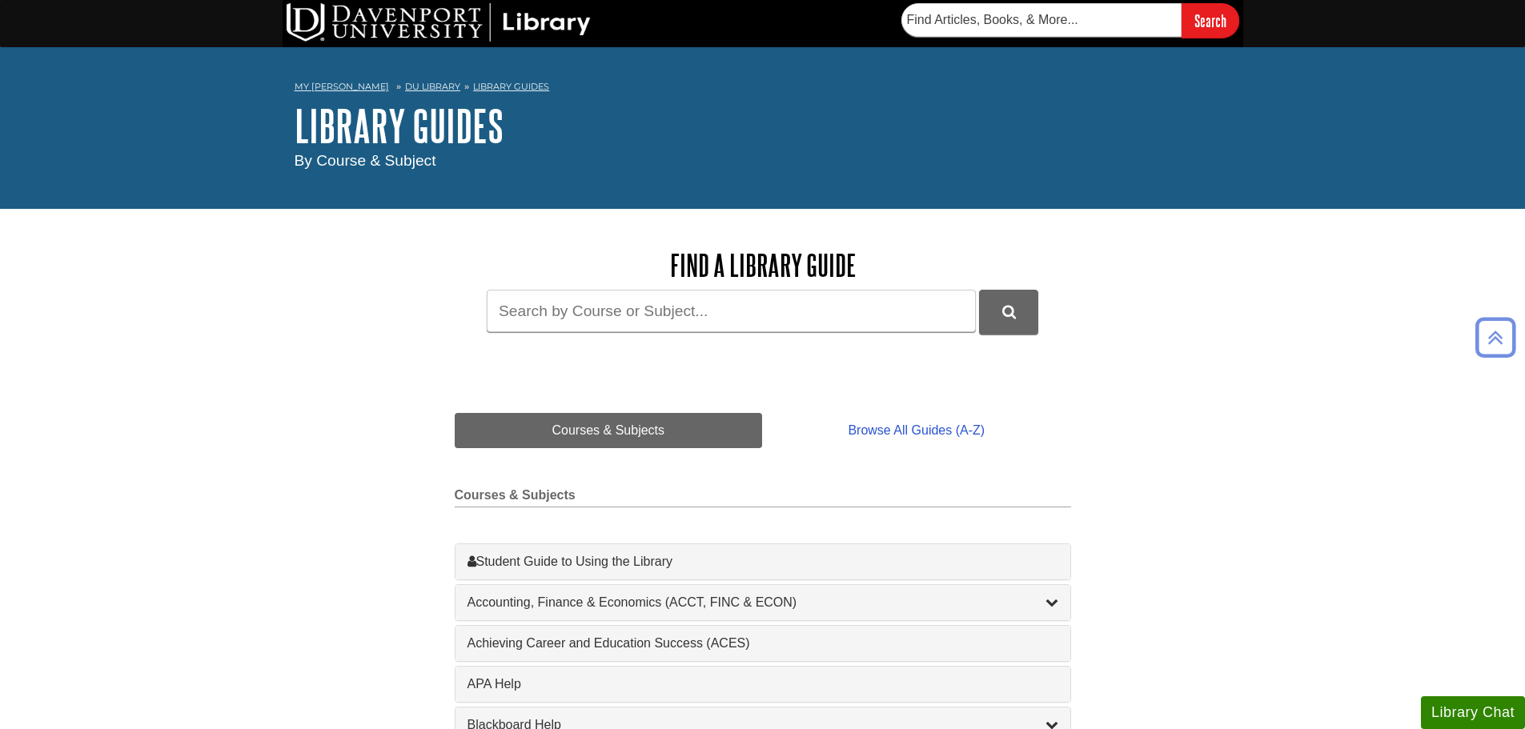
scroll to position [0, 0]
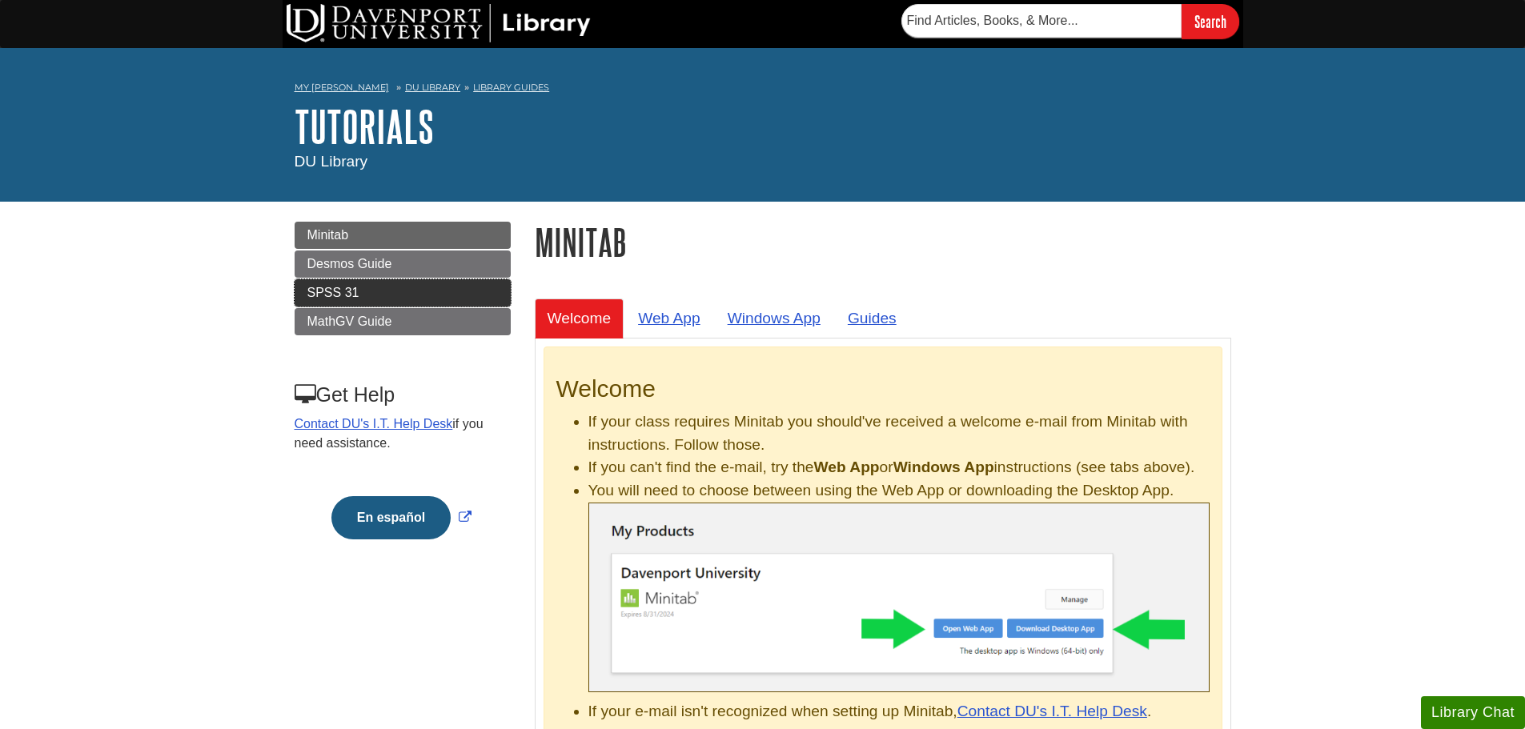
click at [431, 295] on link "SPSS 31" at bounding box center [403, 292] width 216 height 27
